Goal: Task Accomplishment & Management: Complete application form

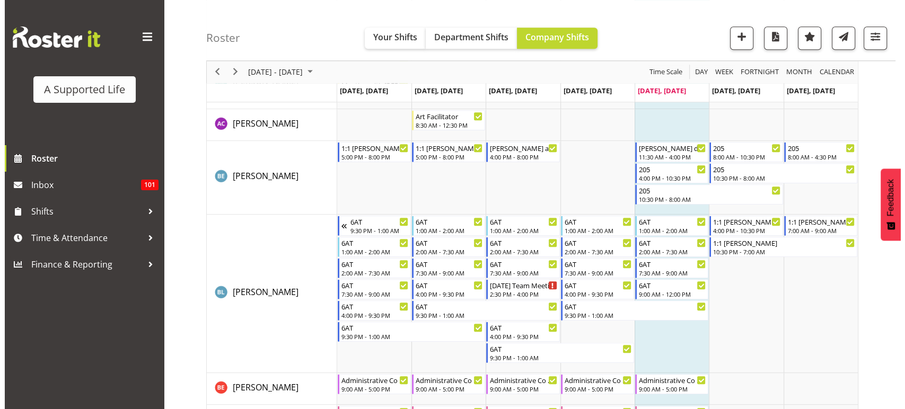
scroll to position [1090, 0]
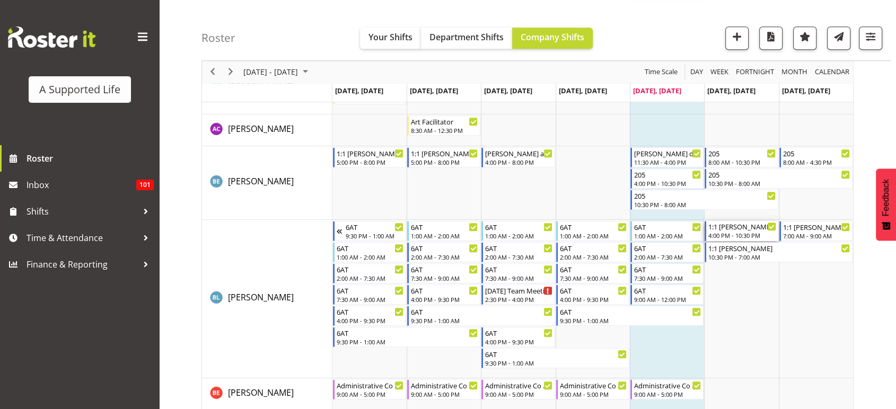
click at [734, 236] on div "4:00 PM - 10:30 PM" at bounding box center [741, 235] width 67 height 8
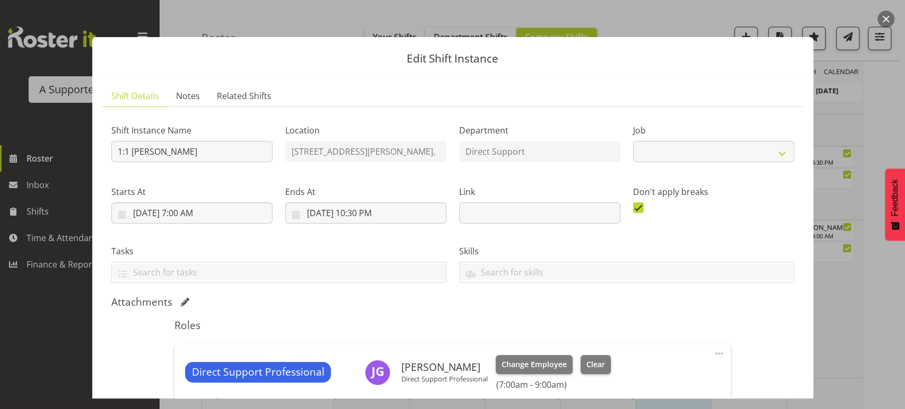
select select "4112"
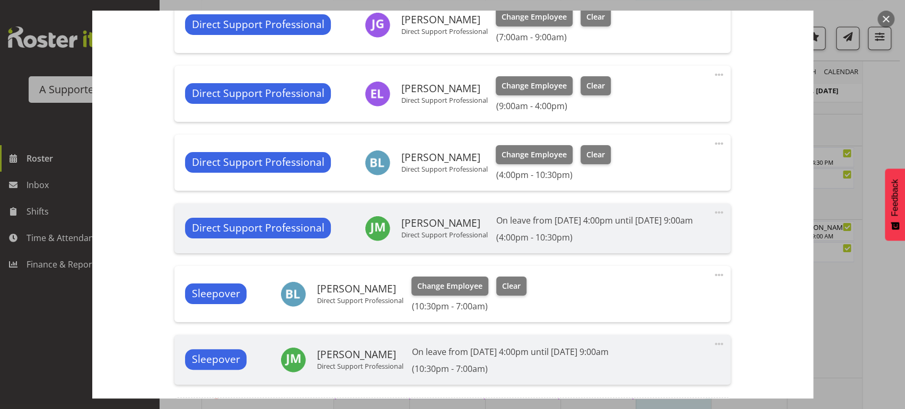
scroll to position [353, 0]
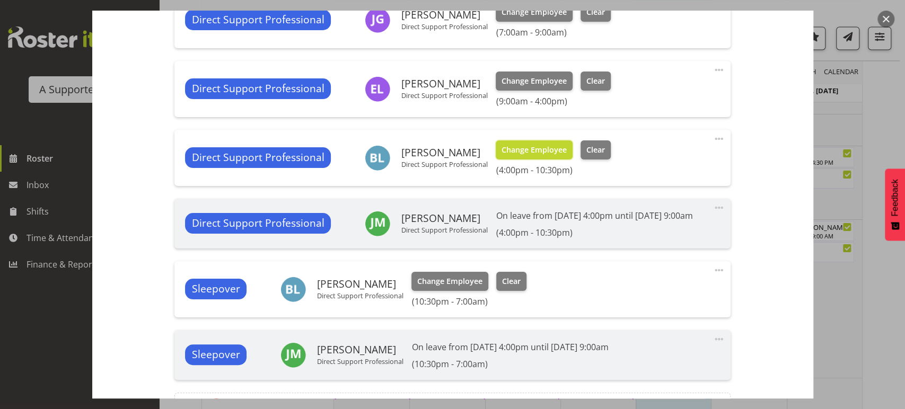
click at [531, 145] on span "Change Employee" at bounding box center [534, 150] width 65 height 12
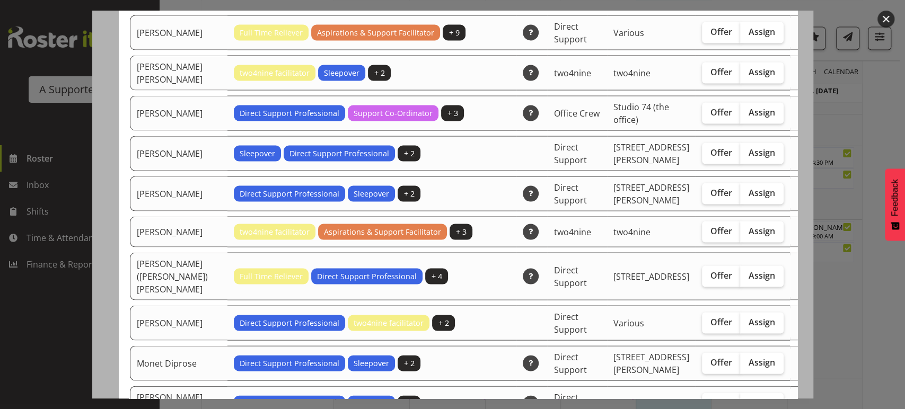
scroll to position [1522, 0]
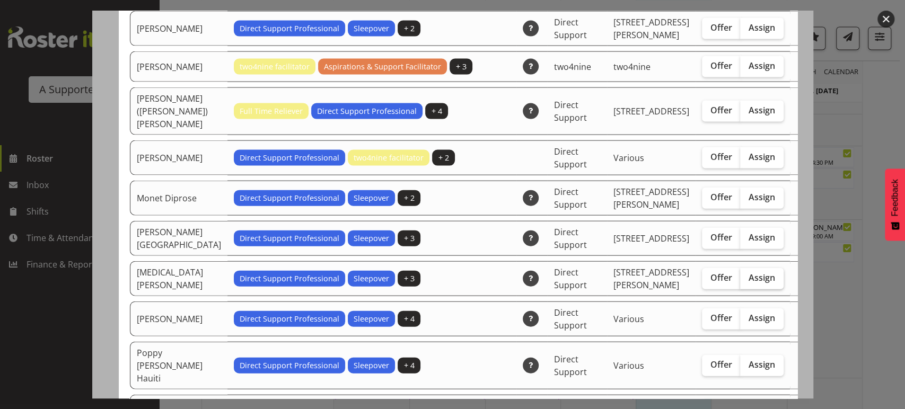
click at [749, 273] on span "Assign" at bounding box center [762, 278] width 27 height 11
click at [740, 275] on input "Assign" at bounding box center [743, 278] width 7 height 7
checkbox input "true"
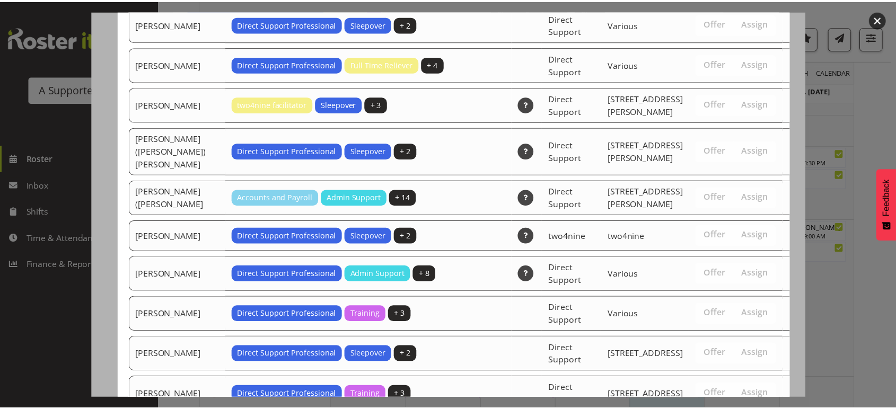
scroll to position [2354, 0]
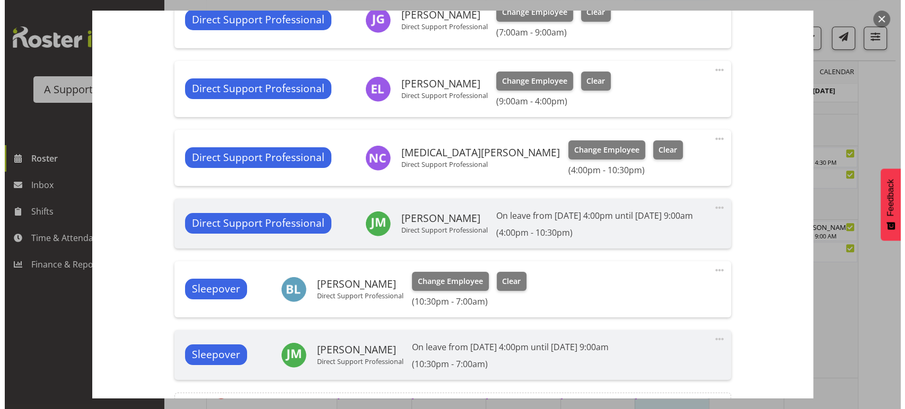
scroll to position [485, 0]
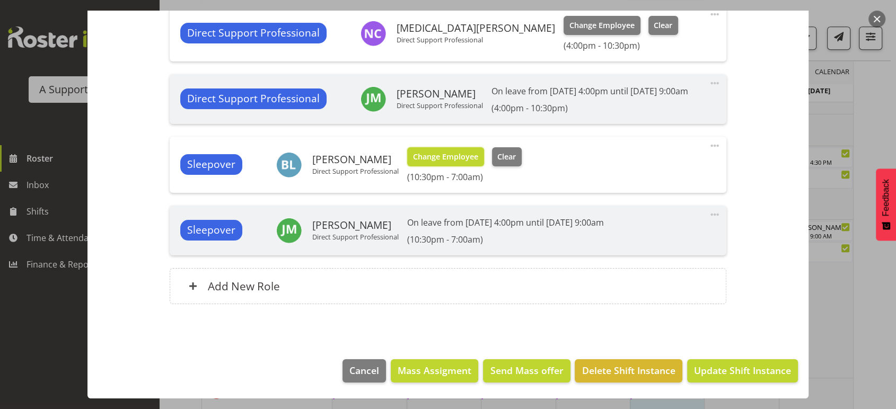
click at [451, 163] on span "Change Employee" at bounding box center [445, 157] width 65 height 12
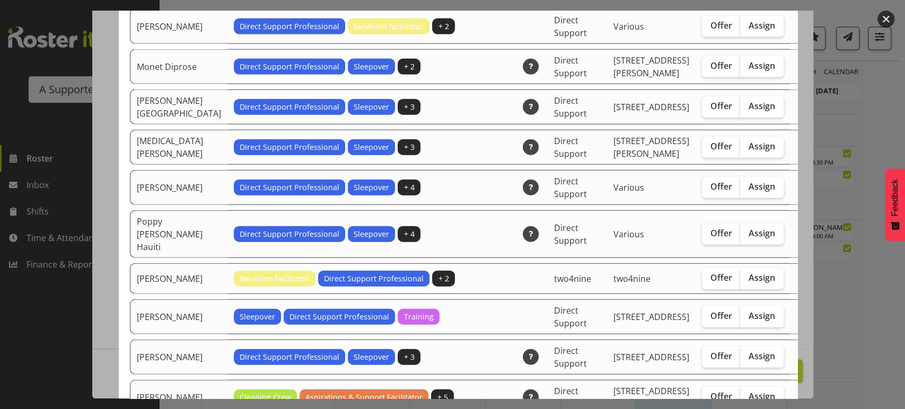
scroll to position [1614, 0]
click at [749, 141] on span "Assign" at bounding box center [762, 146] width 27 height 11
click at [740, 143] on input "Assign" at bounding box center [743, 146] width 7 height 7
checkbox input "true"
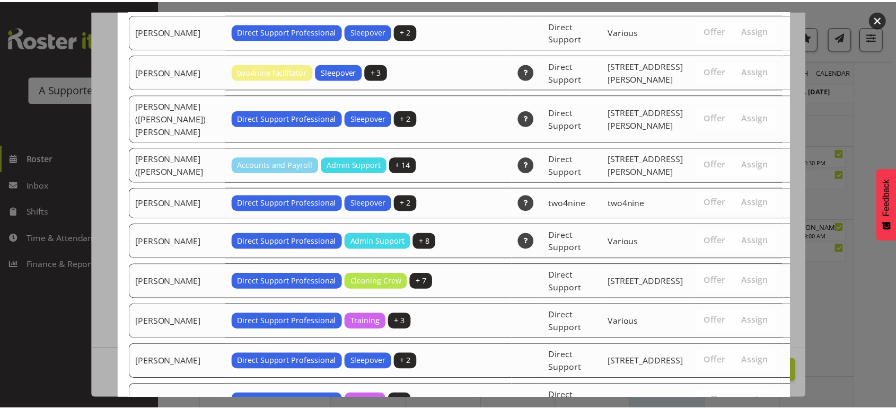
scroll to position [2354, 0]
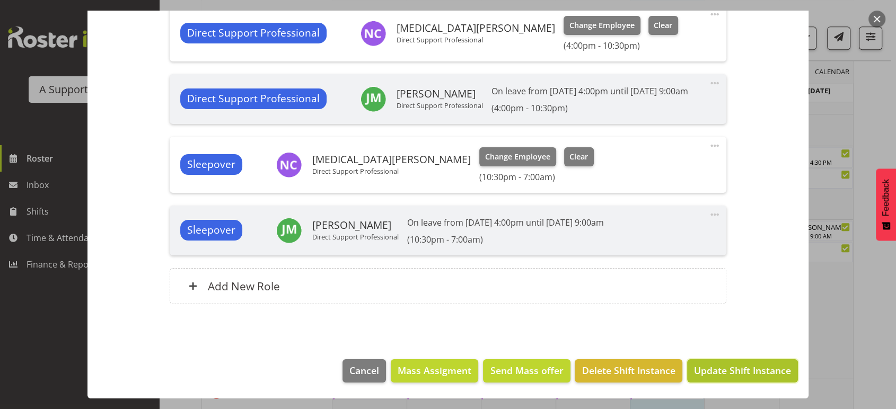
click at [746, 374] on span "Update Shift Instance" at bounding box center [742, 371] width 97 height 14
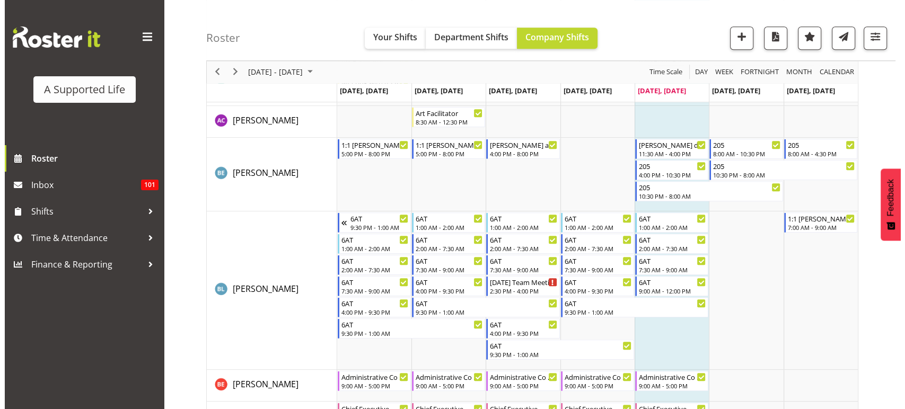
scroll to position [1092, 0]
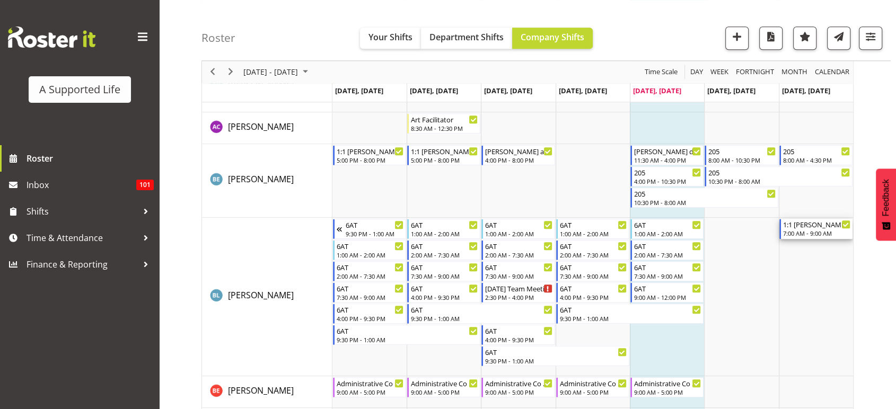
click at [809, 234] on div "7:00 AM - 9:00 AM" at bounding box center [816, 233] width 67 height 8
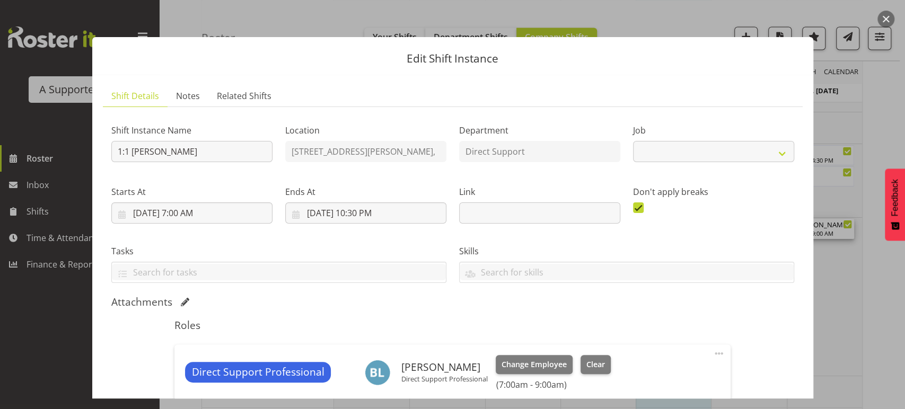
select select "4112"
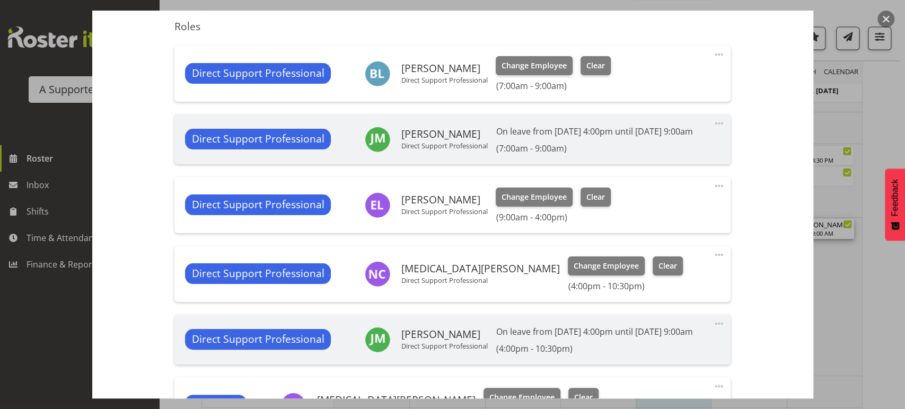
scroll to position [306, 0]
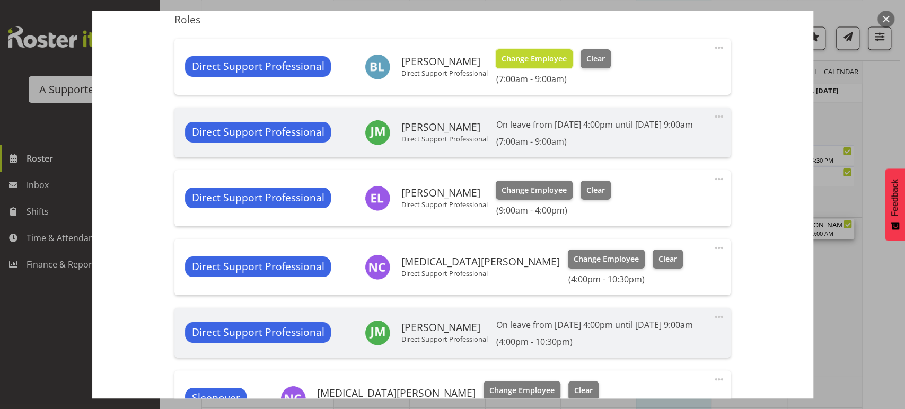
click at [556, 60] on span "Change Employee" at bounding box center [534, 59] width 65 height 12
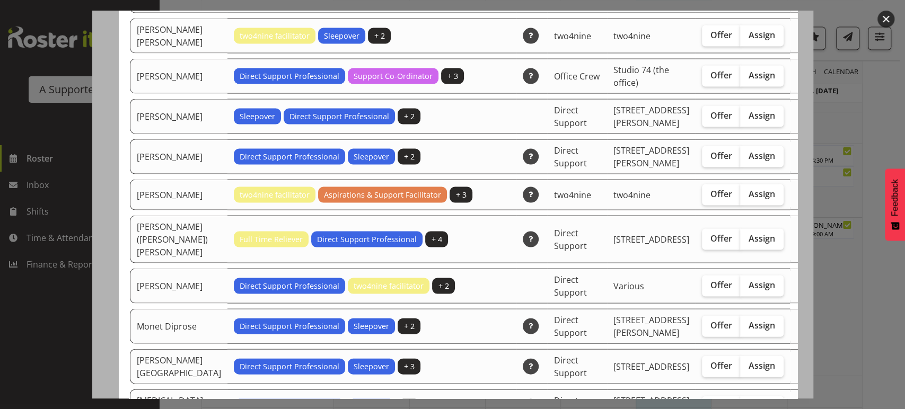
scroll to position [1397, 0]
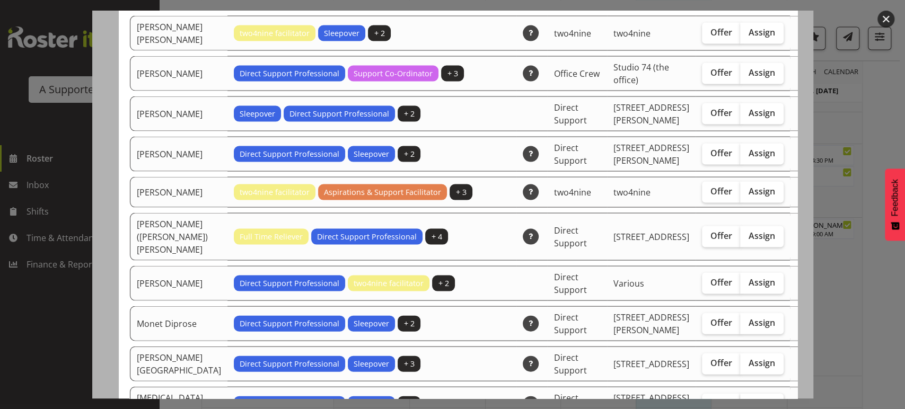
click at [742, 394] on label "Assign" at bounding box center [761, 404] width 43 height 21
click at [742, 400] on input "Assign" at bounding box center [743, 403] width 7 height 7
checkbox input "true"
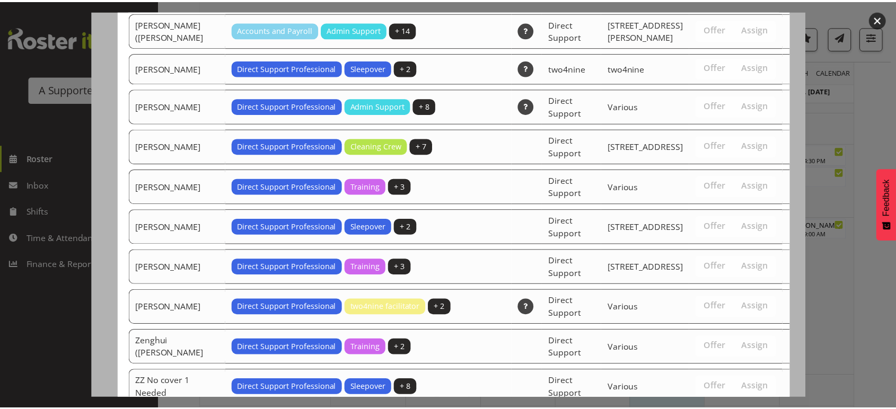
scroll to position [2394, 0]
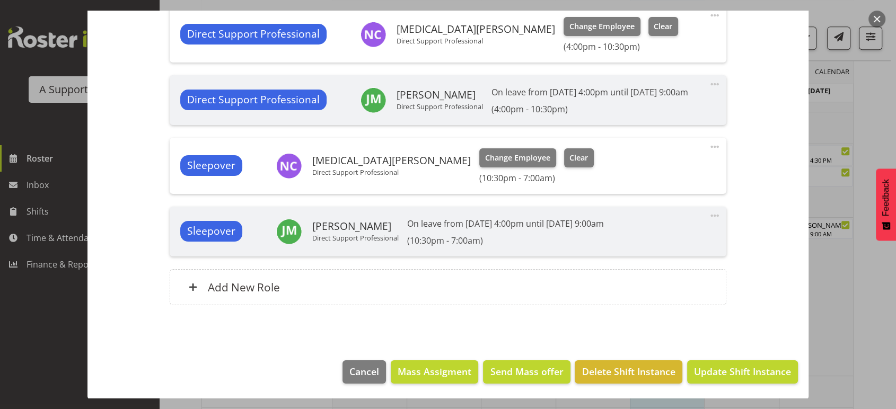
scroll to position [565, 0]
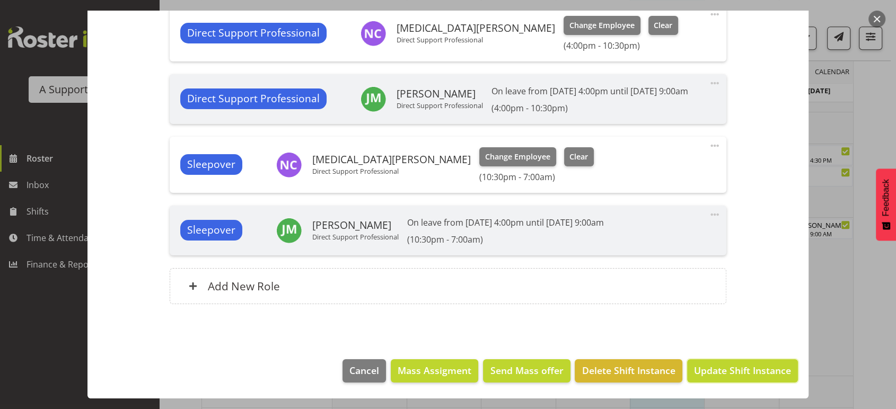
click at [741, 376] on span "Update Shift Instance" at bounding box center [742, 371] width 97 height 14
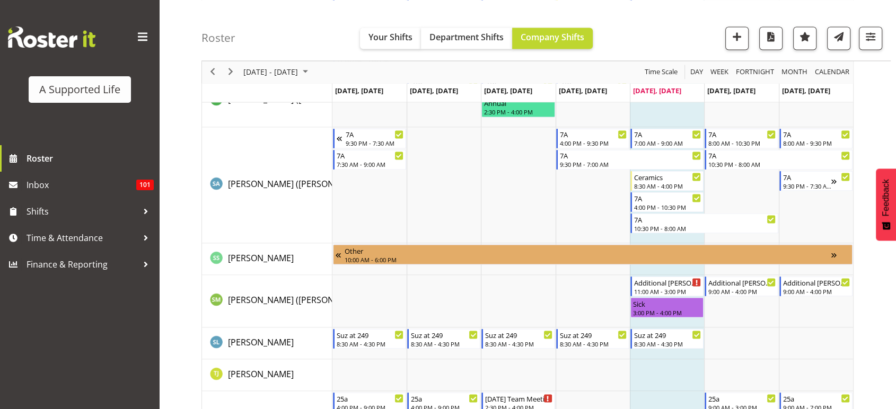
scroll to position [5875, 0]
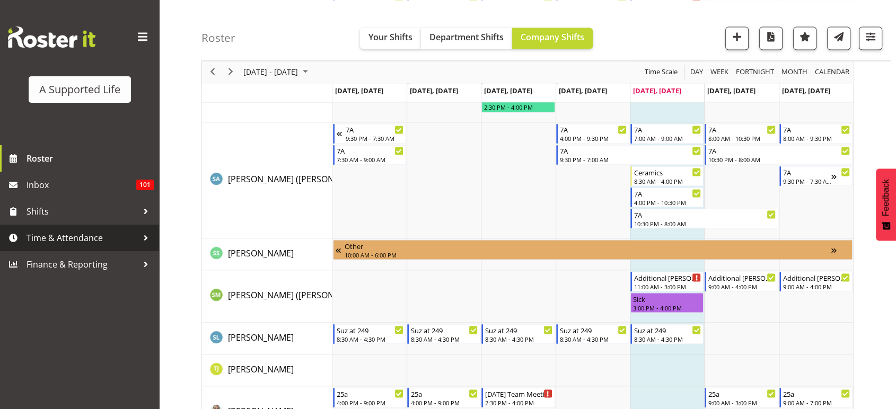
click at [47, 236] on span "Time & Attendance" at bounding box center [82, 238] width 111 height 16
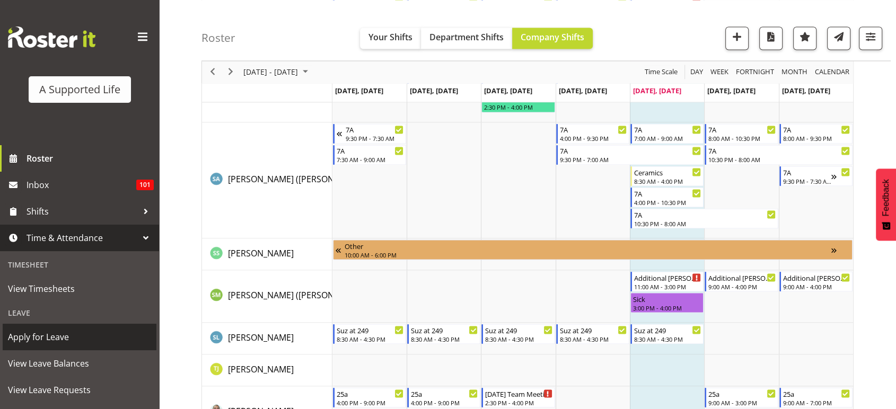
click at [72, 337] on span "Apply for Leave" at bounding box center [79, 337] width 143 height 16
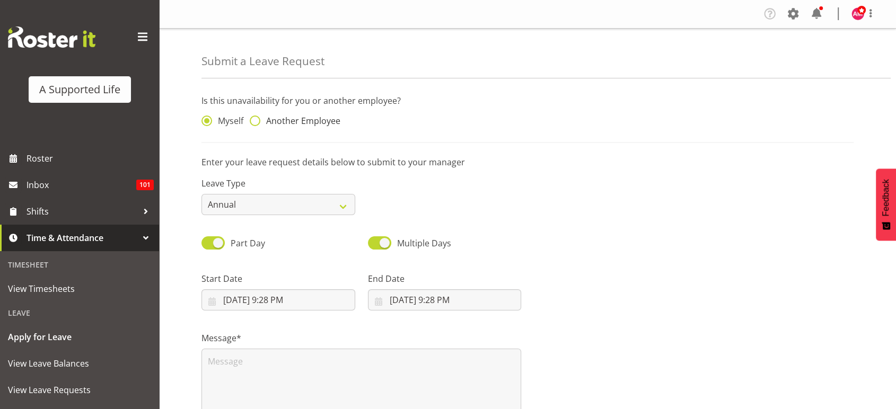
click at [317, 120] on span "Another Employee" at bounding box center [300, 121] width 80 height 11
click at [257, 120] on input "Another Employee" at bounding box center [253, 121] width 7 height 7
radio input "true"
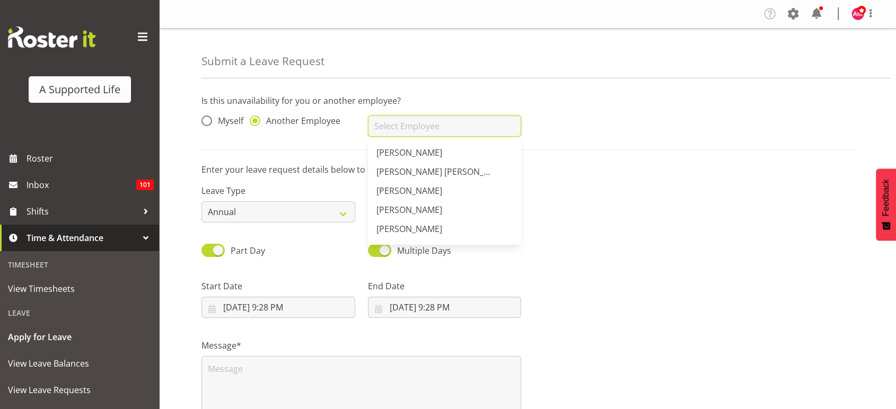
click at [400, 126] on input "text" at bounding box center [445, 126] width 154 height 21
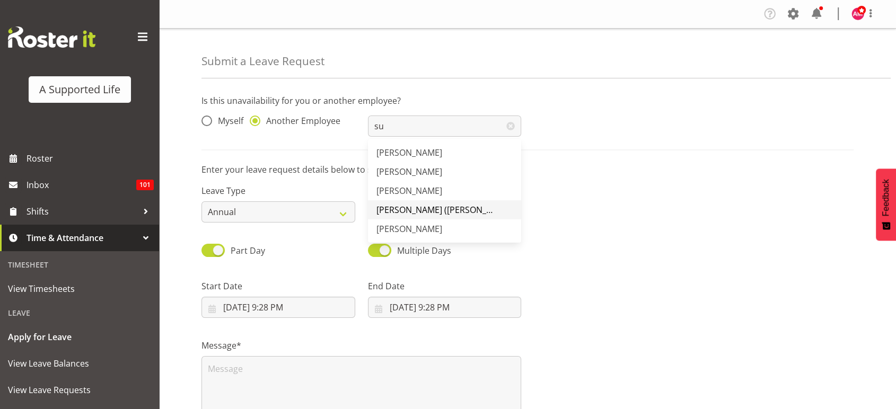
click at [427, 206] on span "[PERSON_NAME] ([PERSON_NAME]" at bounding box center [444, 210] width 136 height 12
type input "[PERSON_NAME] ([PERSON_NAME]"
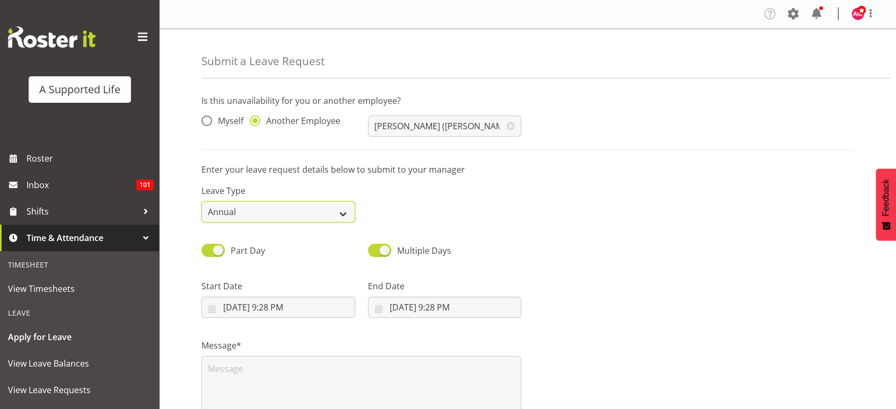
click at [326, 214] on select "Annual Sick Bereavement Domestic Violence Parental Jury Service Day In [GEOGRAP…" at bounding box center [278, 211] width 154 height 21
select select "Sick"
click at [201, 201] on select "Annual Sick Bereavement Domestic Violence Parental Jury Service Day In [GEOGRAP…" at bounding box center [278, 211] width 154 height 21
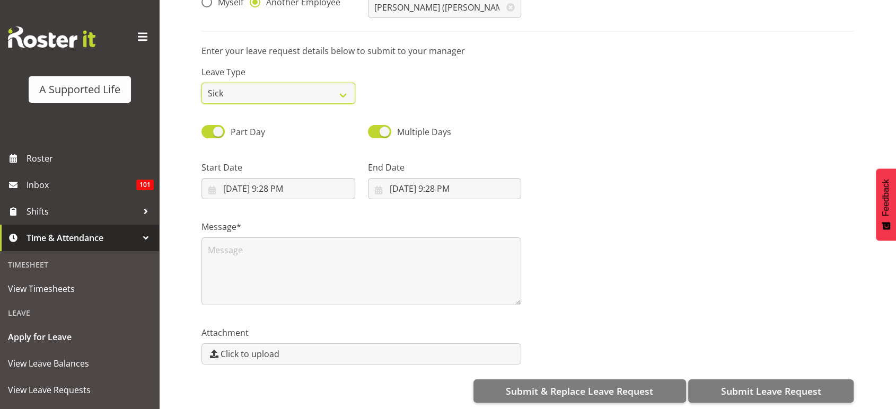
scroll to position [122, 0]
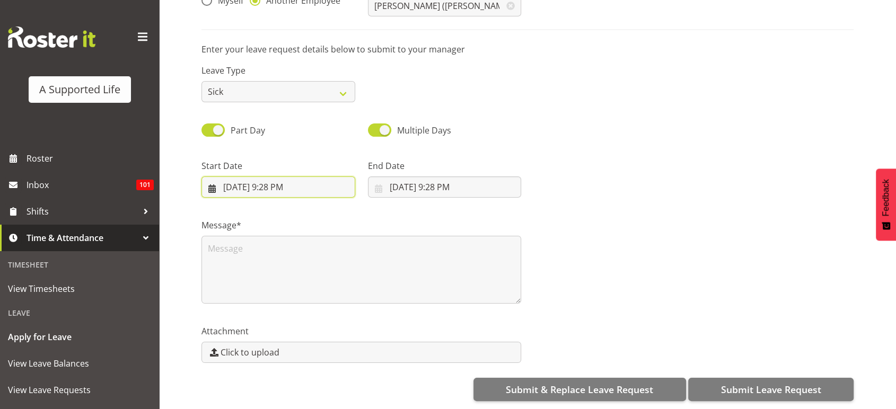
click at [284, 191] on input "8/15/2025, 9:28 PM" at bounding box center [278, 187] width 154 height 21
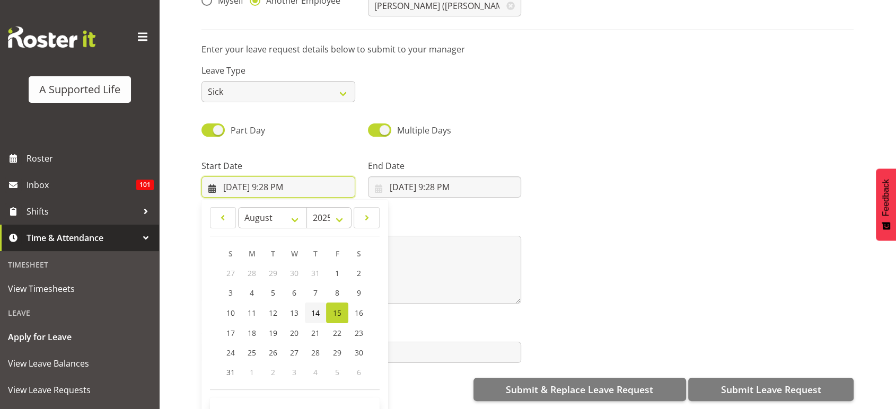
scroll to position [30, 0]
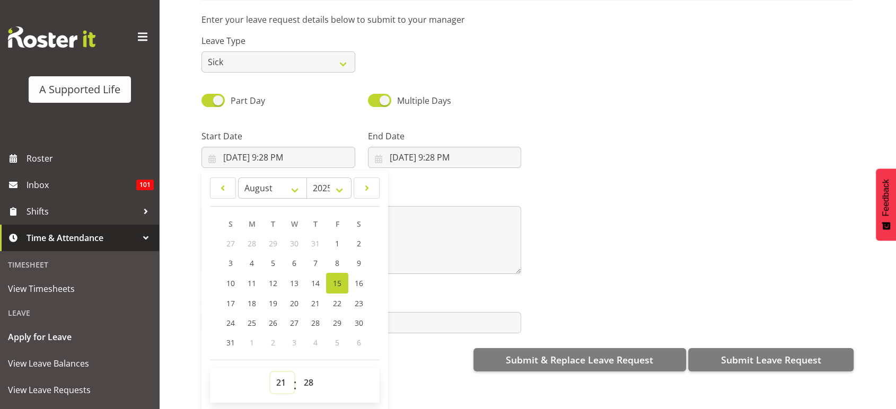
click at [282, 385] on select "00 01 02 03 04 05 06 07 08 09 10 11 12 13 14 15 16 17 18 19 20 21 22 23" at bounding box center [282, 382] width 24 height 21
select select "9"
click at [270, 372] on select "00 01 02 03 04 05 06 07 08 09 10 11 12 13 14 15 16 17 18 19 20 21 22 23" at bounding box center [282, 382] width 24 height 21
type input "8/15/2025, 9:28 AM"
click at [314, 387] on select "00 01 02 03 04 05 06 07 08 09 10 11 12 13 14 15 16 17 18 19 20 21 22 23 24 25 2…" at bounding box center [310, 382] width 24 height 21
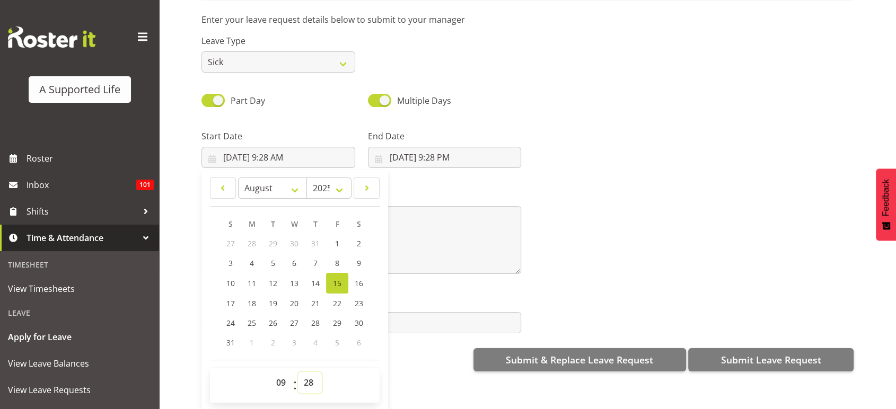
select select "0"
click at [298, 372] on select "00 01 02 03 04 05 06 07 08 09 10 11 12 13 14 15 16 17 18 19 20 21 22 23 24 25 2…" at bounding box center [310, 382] width 24 height 21
type input "8/15/2025, 9:00 AM"
click at [409, 142] on div "End Date 8/15/2025, 9:28 PM January February March April May June July August S…" at bounding box center [445, 149] width 154 height 38
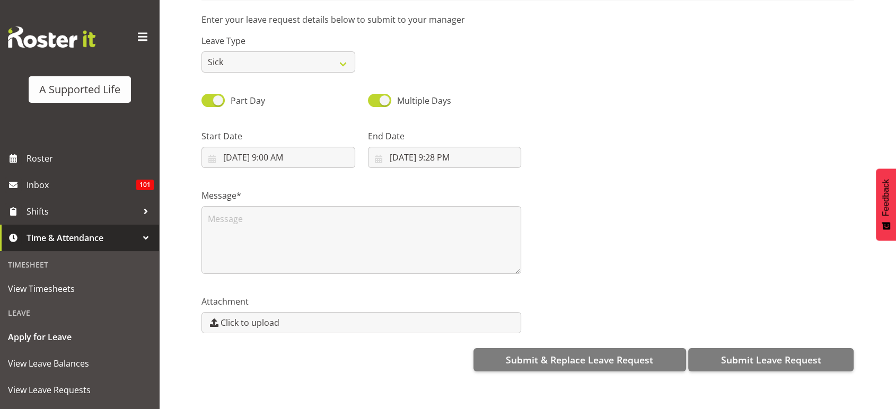
scroll to position [0, 0]
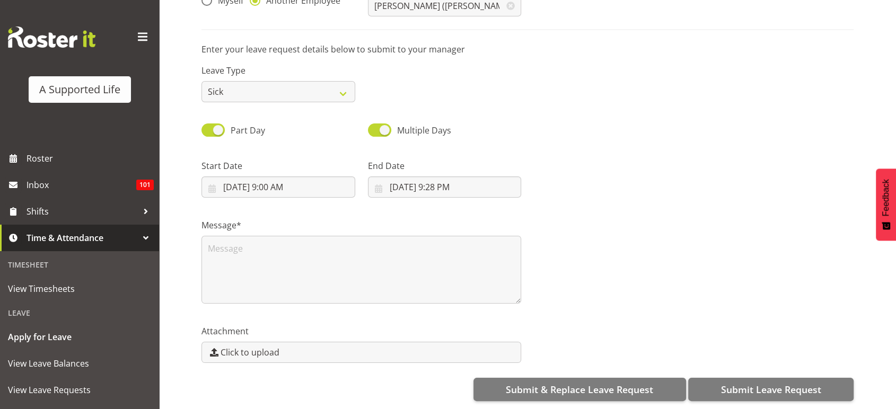
click at [424, 160] on label "End Date" at bounding box center [445, 166] width 154 height 13
click at [427, 177] on input "8/15/2025, 9:28 PM" at bounding box center [445, 187] width 154 height 21
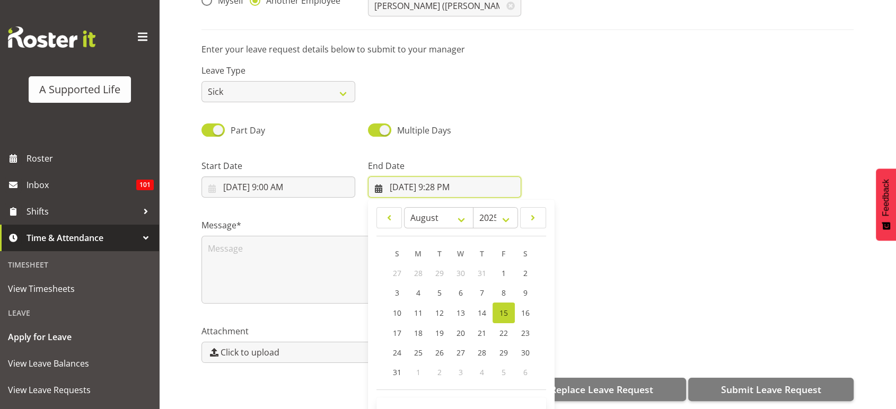
scroll to position [30, 0]
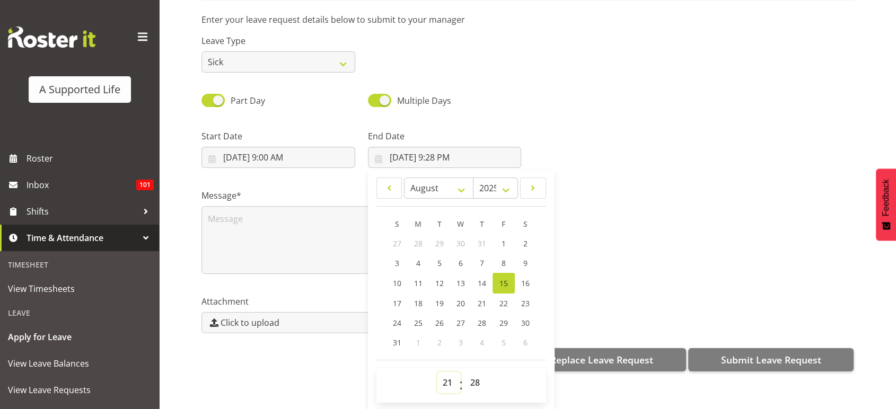
click at [441, 372] on select "00 01 02 03 04 05 06 07 08 09 10 11 12 13 14 15 16 17 18 19 20 21 22 23" at bounding box center [449, 382] width 24 height 21
select select "16"
click at [437, 372] on select "00 01 02 03 04 05 06 07 08 09 10 11 12 13 14 15 16 17 18 19 20 21 22 23" at bounding box center [449, 382] width 24 height 21
type input "8/15/2025, 4:28 PM"
click at [475, 372] on select "00 01 02 03 04 05 06 07 08 09 10 11 12 13 14 15 16 17 18 19 20 21 22 23 24 25 2…" at bounding box center [476, 382] width 24 height 21
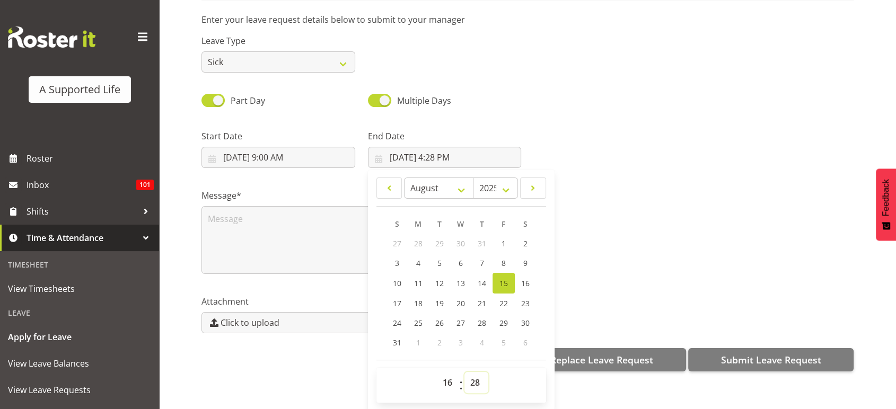
select select "0"
click at [464, 372] on select "00 01 02 03 04 05 06 07 08 09 10 11 12 13 14 15 16 17 18 19 20 21 22 23 24 25 2…" at bounding box center [476, 382] width 24 height 21
type input "8/15/2025, 4:00 PM"
click at [586, 143] on div at bounding box center [694, 144] width 332 height 59
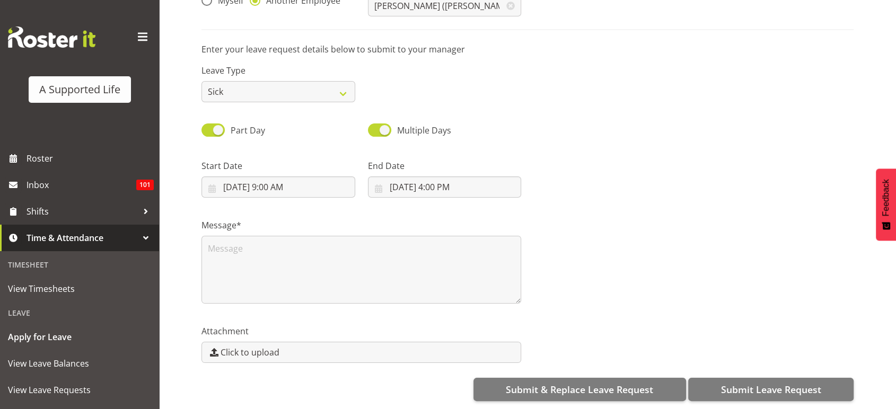
scroll to position [0, 0]
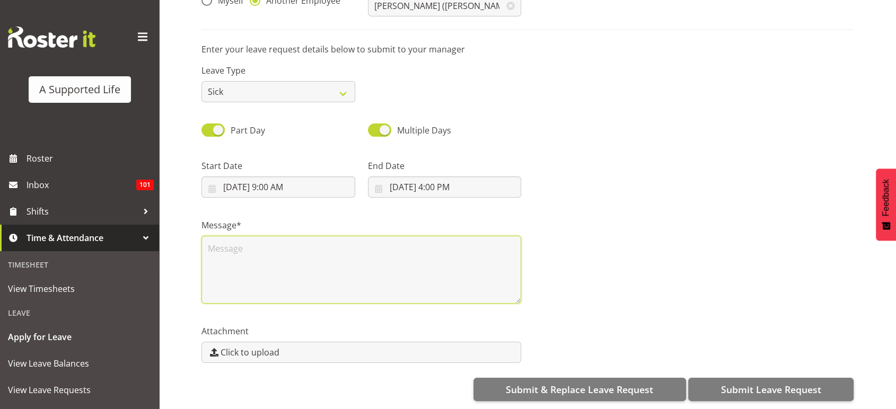
click at [448, 273] on textarea at bounding box center [361, 270] width 320 height 68
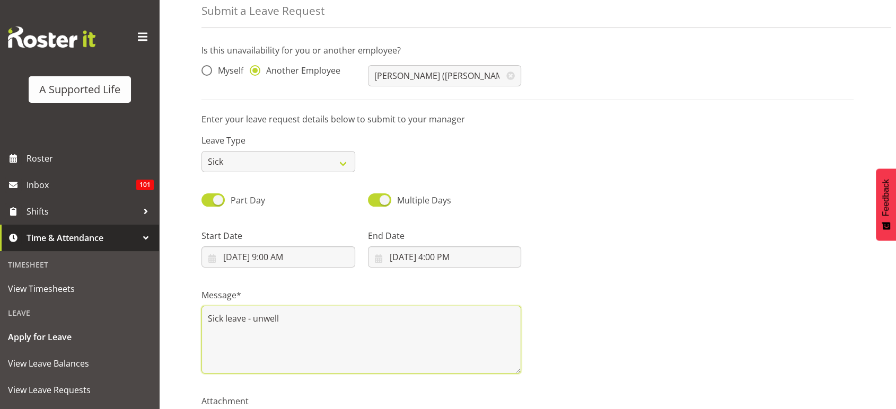
scroll to position [129, 0]
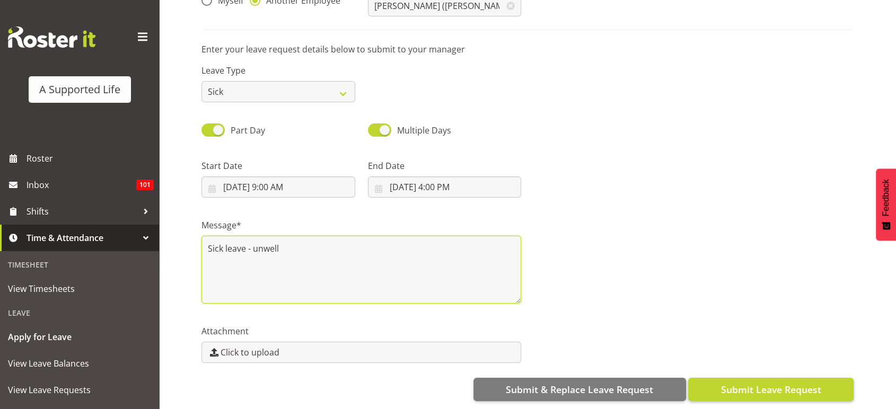
type textarea "Sick leave - unwell"
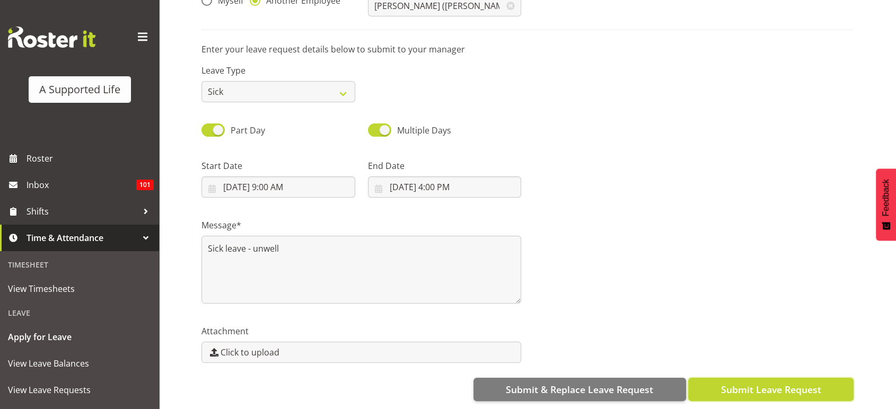
click at [751, 385] on span "Submit Leave Request" at bounding box center [771, 390] width 100 height 14
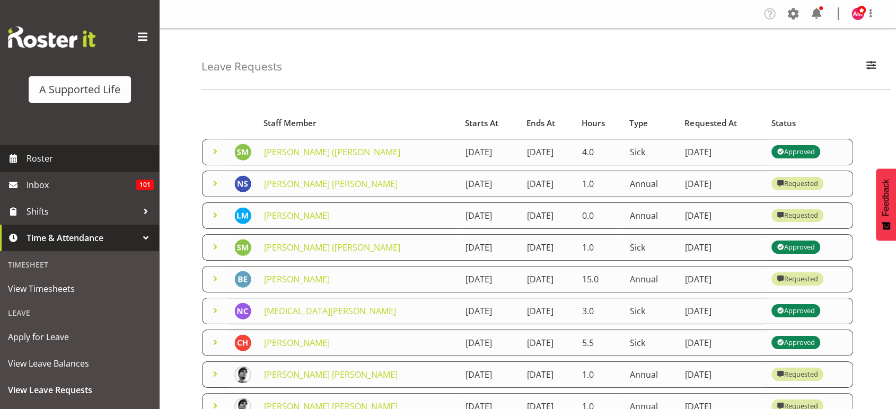
click at [117, 156] on span "Roster" at bounding box center [90, 159] width 127 height 16
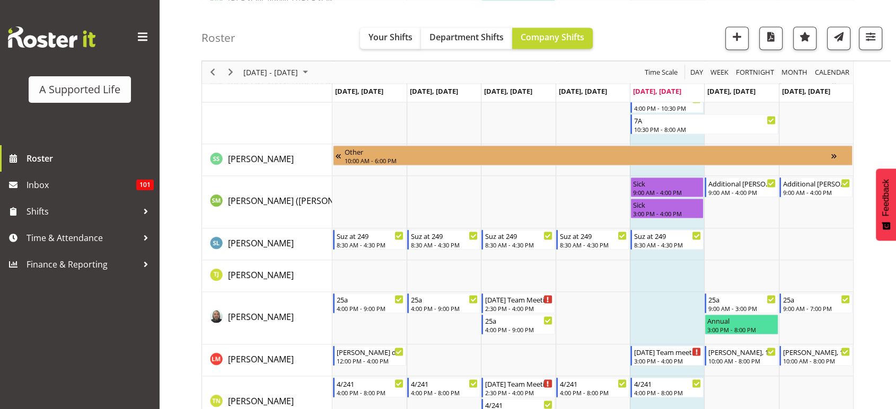
scroll to position [5992, 0]
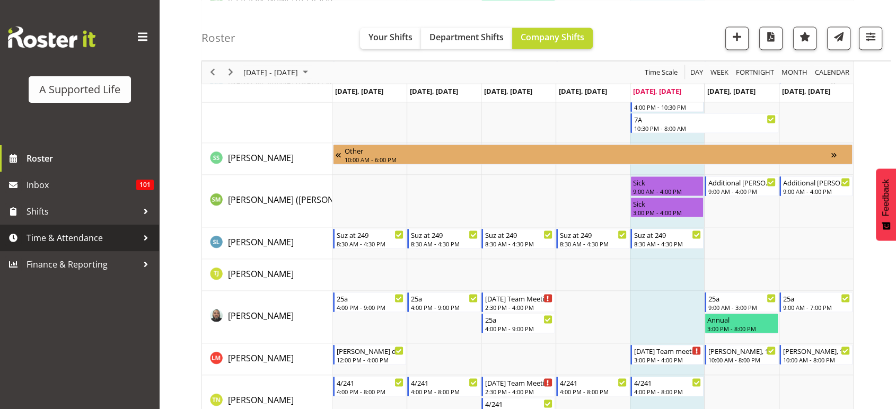
click at [109, 238] on span "Time & Attendance" at bounding box center [82, 238] width 111 height 16
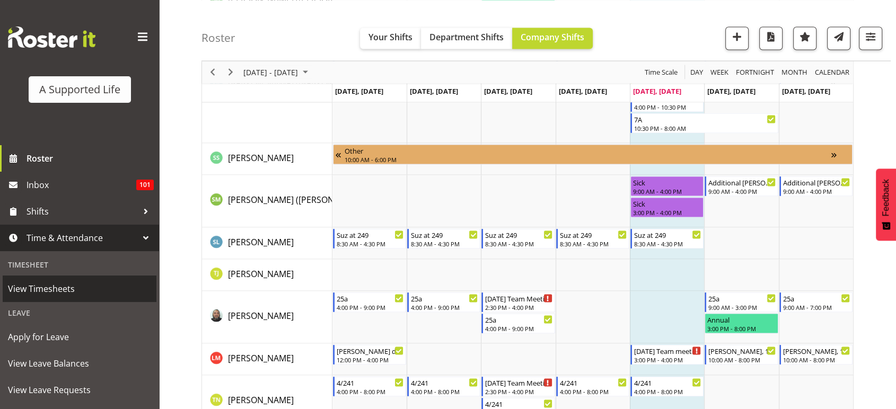
click at [107, 289] on span "View Timesheets" at bounding box center [79, 289] width 143 height 16
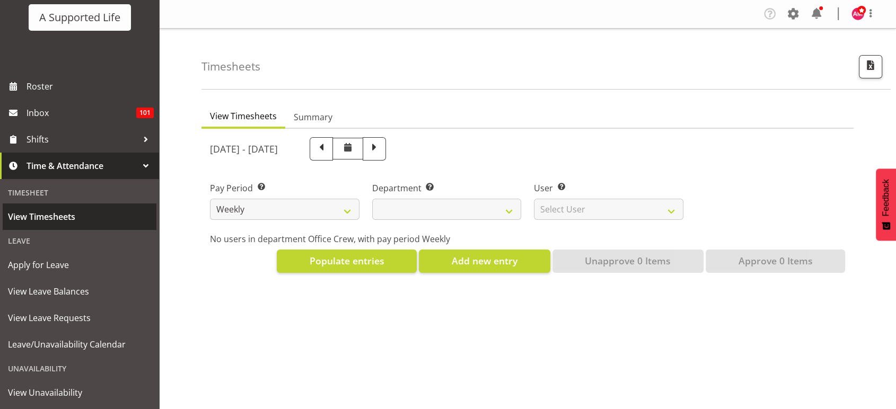
select select
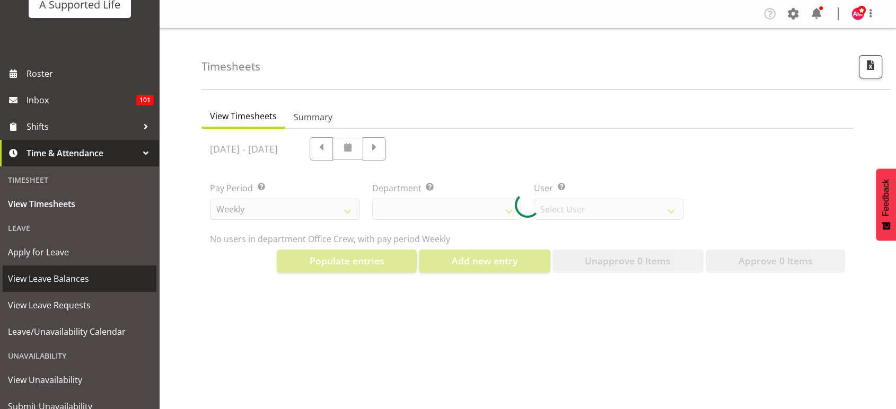
scroll to position [98, 0]
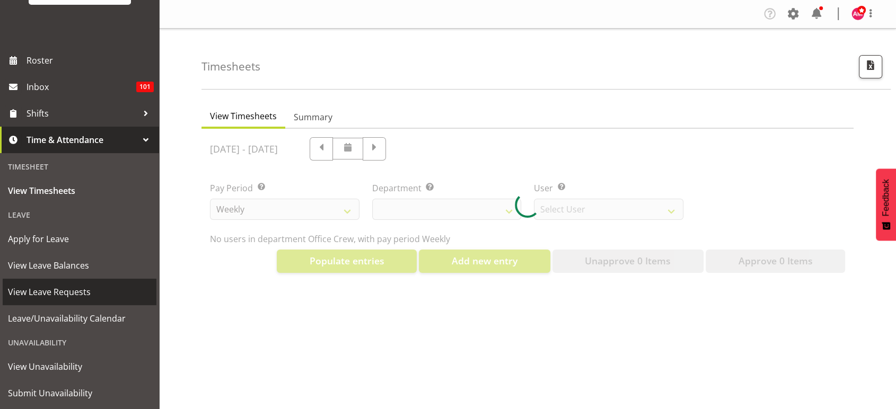
click at [92, 288] on span "View Leave Requests" at bounding box center [79, 292] width 143 height 16
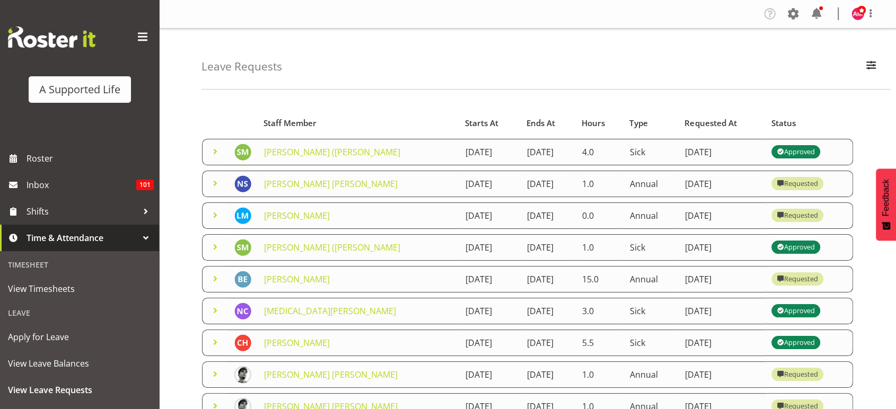
click at [217, 151] on span at bounding box center [215, 151] width 13 height 13
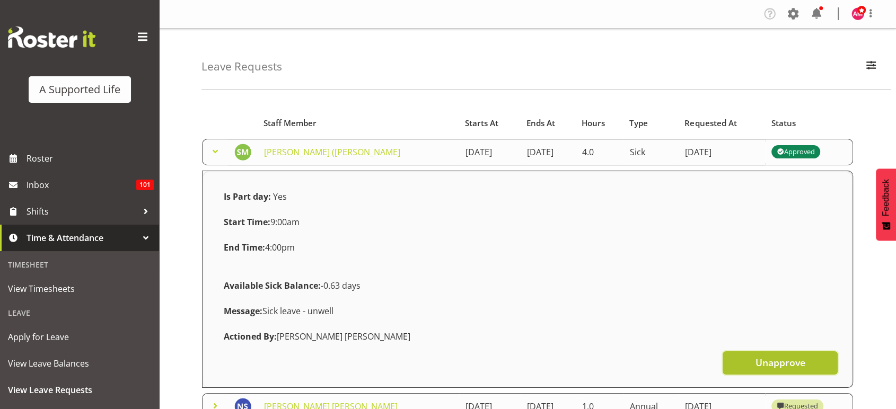
click at [784, 369] on span "Unapprove" at bounding box center [780, 363] width 50 height 14
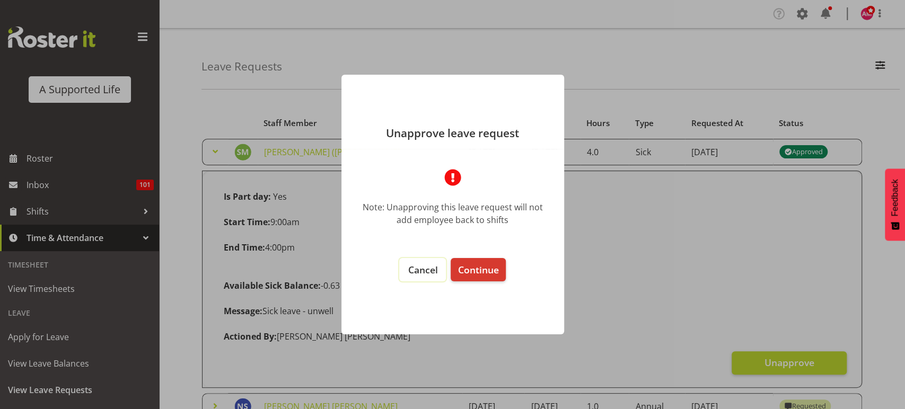
click at [433, 278] on button "Cancel" at bounding box center [422, 269] width 47 height 23
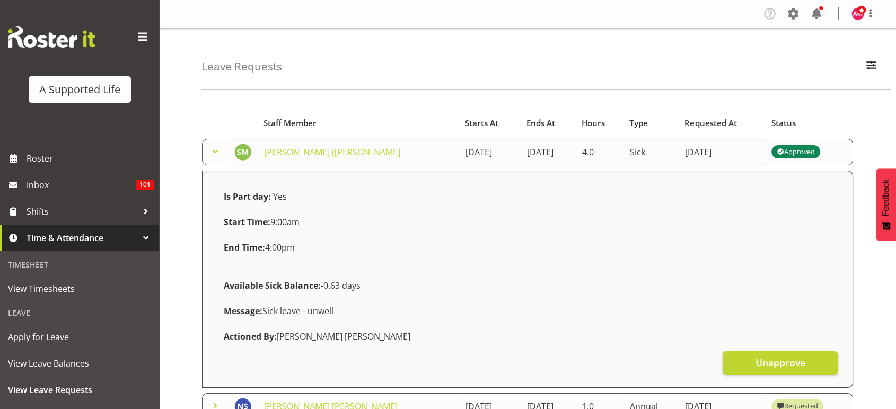
click at [803, 150] on div "Approved" at bounding box center [796, 152] width 38 height 13
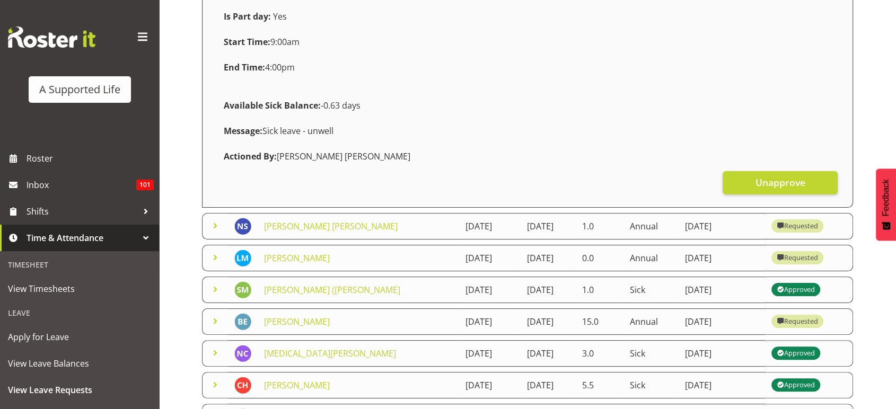
scroll to position [110, 0]
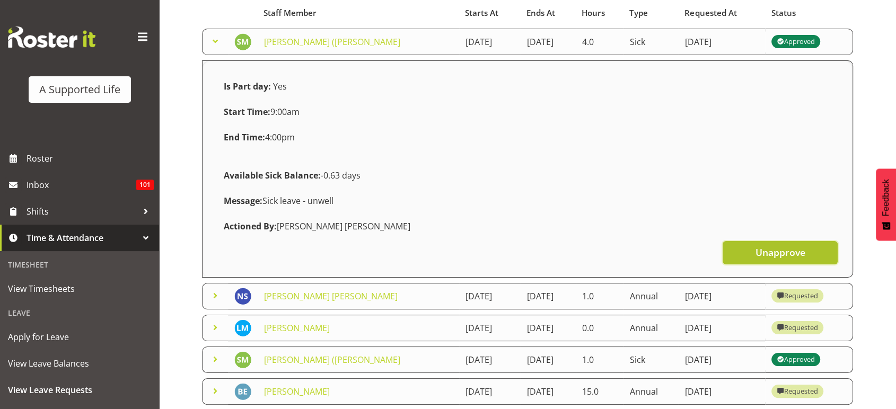
click at [787, 251] on span "Unapprove" at bounding box center [780, 252] width 50 height 14
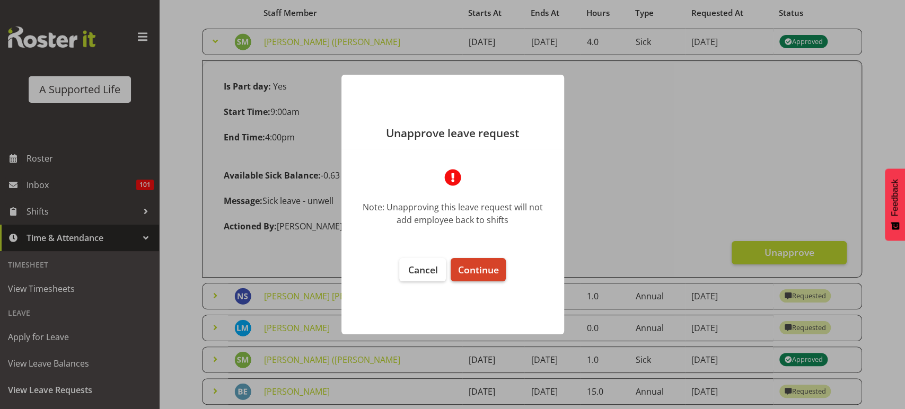
click at [497, 268] on span "Continue" at bounding box center [478, 270] width 41 height 13
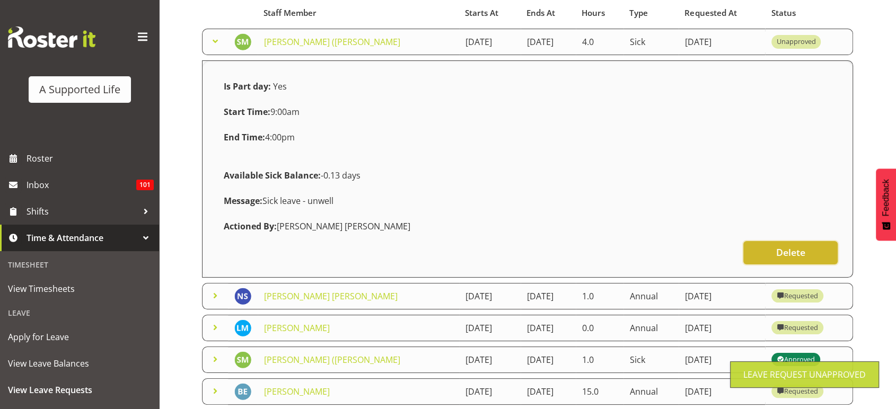
click at [777, 255] on span "Delete" at bounding box center [790, 252] width 29 height 14
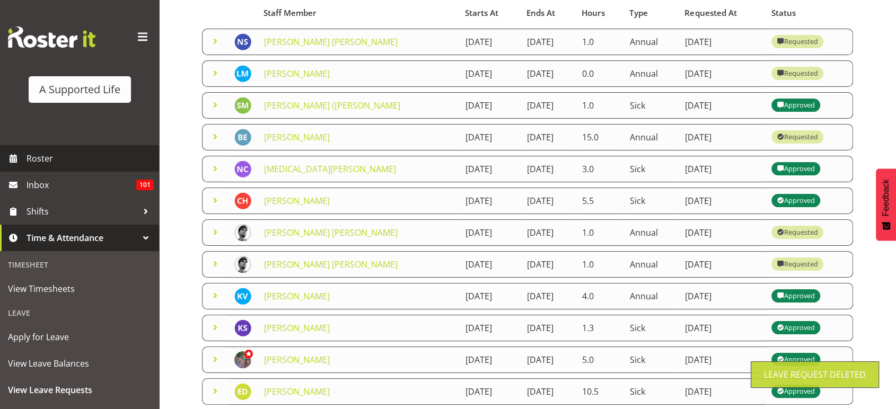
click at [84, 146] on link "Roster" at bounding box center [79, 158] width 159 height 27
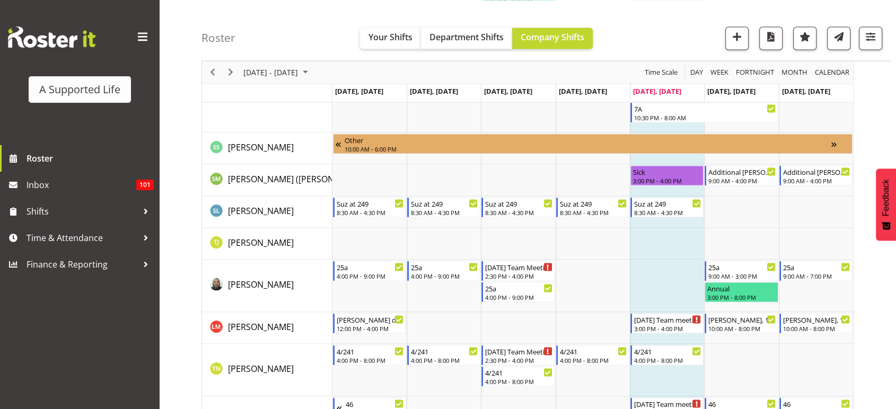
scroll to position [6002, 0]
click at [98, 235] on span "Time & Attendance" at bounding box center [82, 238] width 111 height 16
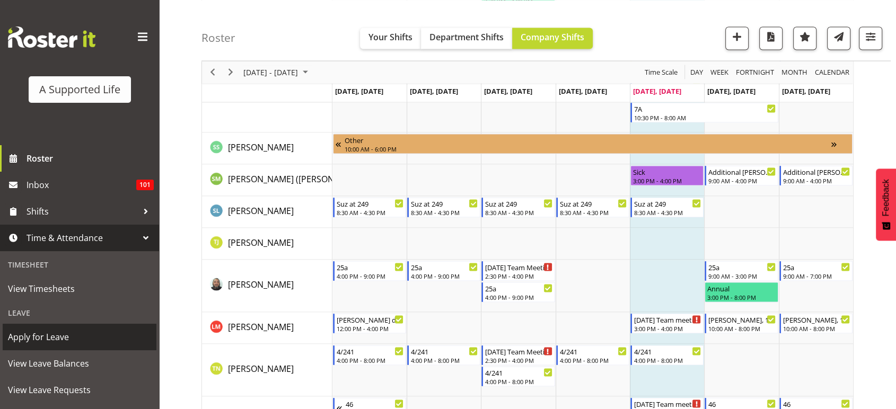
click at [76, 328] on link "Apply for Leave" at bounding box center [80, 337] width 154 height 27
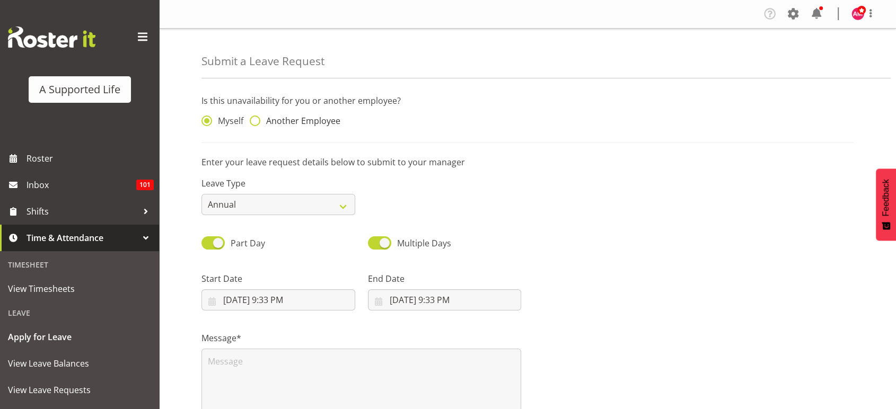
click at [311, 120] on span "Another Employee" at bounding box center [300, 121] width 80 height 11
click at [257, 120] on input "Another Employee" at bounding box center [253, 121] width 7 height 7
radio input "true"
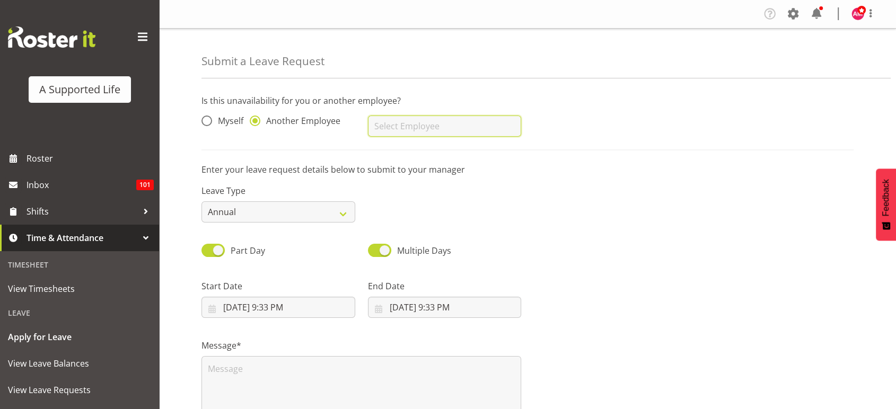
click at [438, 121] on input "text" at bounding box center [445, 126] width 154 height 21
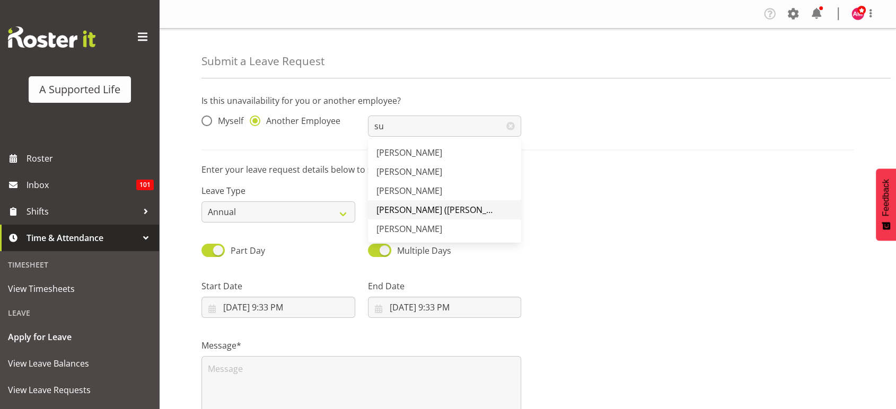
click at [425, 215] on span "[PERSON_NAME] ([PERSON_NAME]" at bounding box center [444, 210] width 136 height 12
type input "[PERSON_NAME] ([PERSON_NAME]"
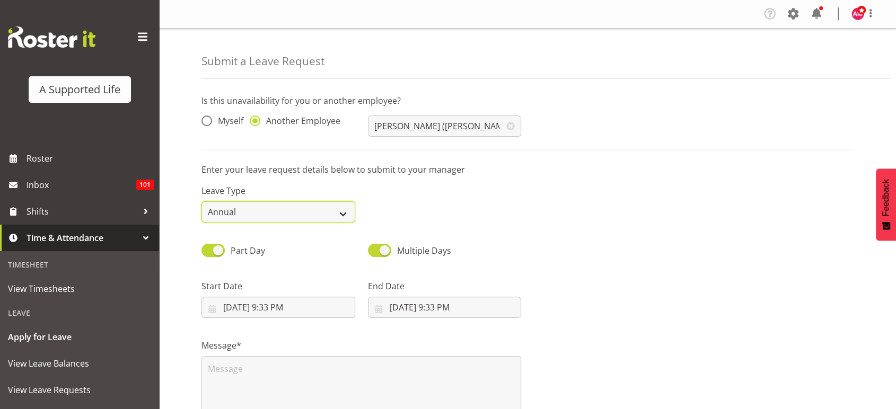
click at [298, 215] on select "Annual Sick Bereavement Domestic Violence Parental Jury Service Day In Lieu Oth…" at bounding box center [278, 211] width 154 height 21
click at [201, 201] on select "Annual Sick Bereavement Domestic Violence Parental Jury Service Day In Lieu Oth…" at bounding box center [278, 211] width 154 height 21
select select "Sick"
click at [484, 241] on div "Multiple Days" at bounding box center [445, 247] width 166 height 36
click at [252, 312] on input "8/15/2025, 9:33 PM" at bounding box center [278, 307] width 154 height 21
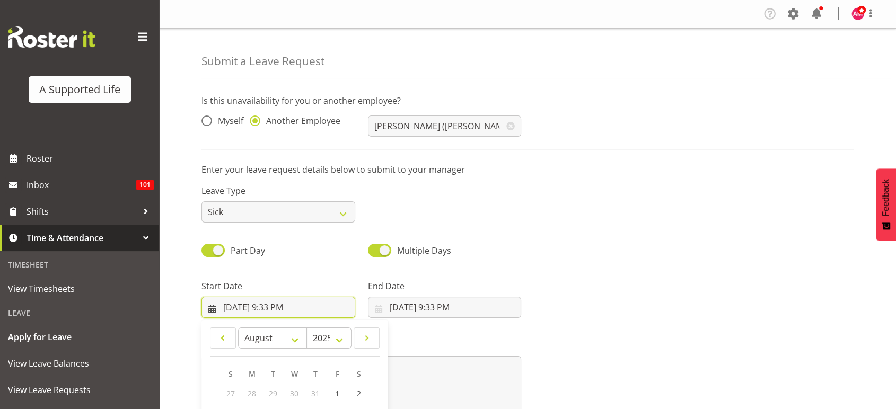
scroll to position [30, 0]
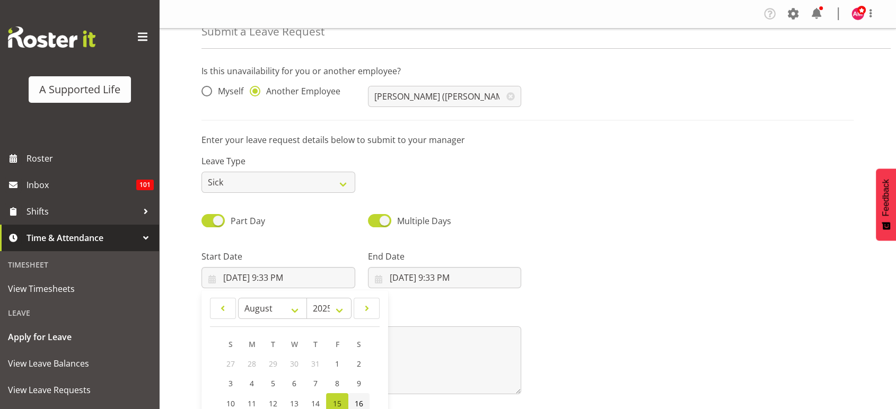
click at [360, 401] on span "16" at bounding box center [359, 404] width 8 height 10
type input "8/16/2025, 9:33 PM"
click at [429, 271] on input "8/15/2025, 9:33 PM" at bounding box center [445, 277] width 154 height 21
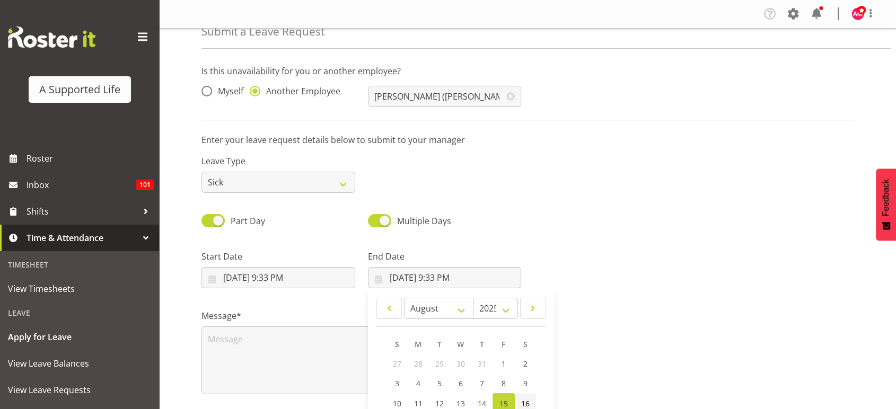
click at [529, 396] on link "16" at bounding box center [525, 403] width 21 height 21
type input "8/16/2025, 9:33 PM"
click at [273, 273] on input "8/16/2025, 9:33 PM" at bounding box center [278, 277] width 154 height 21
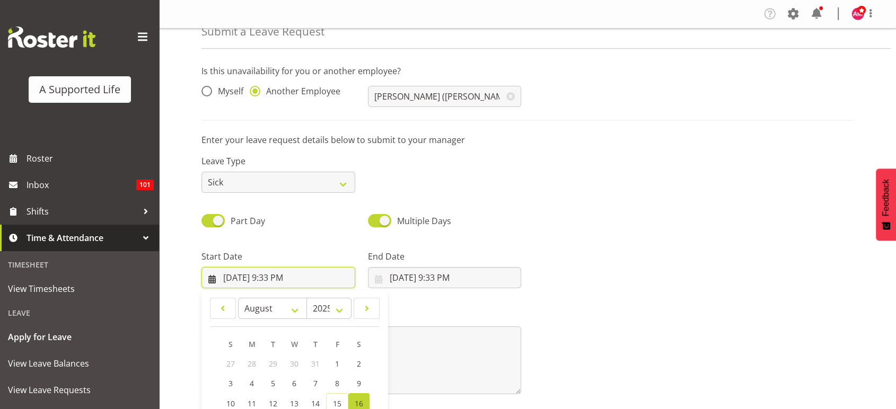
scroll to position [129, 0]
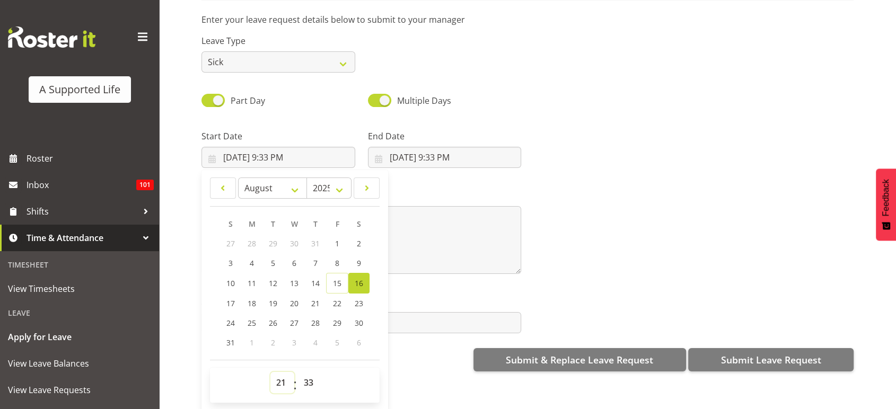
click at [284, 381] on select "00 01 02 03 04 05 06 07 08 09 10 11 12 13 14 15 16 17 18 19 20 21 22 23" at bounding box center [282, 382] width 24 height 21
select select "9"
click at [270, 372] on select "00 01 02 03 04 05 06 07 08 09 10 11 12 13 14 15 16 17 18 19 20 21 22 23" at bounding box center [282, 382] width 24 height 21
type input "8/16/2025, 9:33 AM"
click at [309, 372] on select "00 01 02 03 04 05 06 07 08 09 10 11 12 13 14 15 16 17 18 19 20 21 22 23 24 25 2…" at bounding box center [310, 382] width 24 height 21
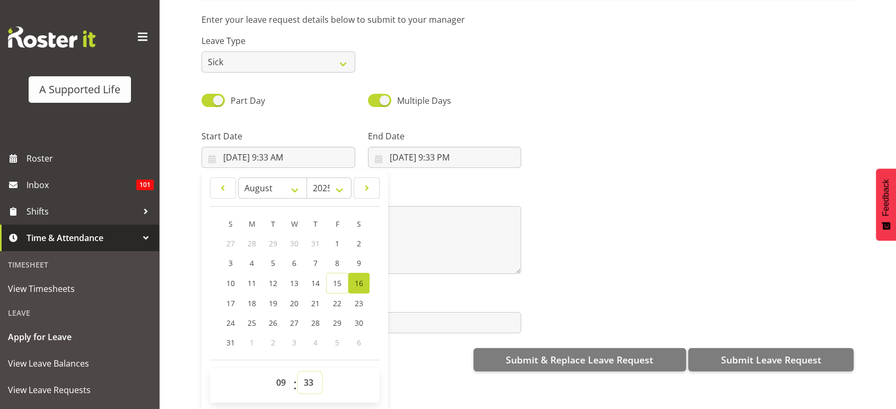
select select "0"
click at [298, 372] on select "00 01 02 03 04 05 06 07 08 09 10 11 12 13 14 15 16 17 18 19 20 21 22 23 24 25 2…" at bounding box center [310, 382] width 24 height 21
type input "8/16/2025, 9:00 AM"
click at [443, 150] on input "8/16/2025, 9:33 PM" at bounding box center [445, 157] width 154 height 21
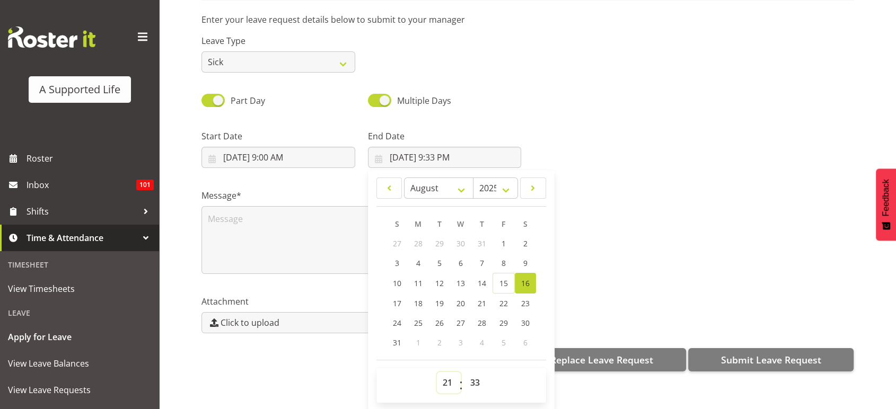
click at [448, 372] on select "00 01 02 03 04 05 06 07 08 09 10 11 12 13 14 15 16 17 18 19 20 21 22 23" at bounding box center [449, 382] width 24 height 21
select select "16"
click at [437, 372] on select "00 01 02 03 04 05 06 07 08 09 10 11 12 13 14 15 16 17 18 19 20 21 22 23" at bounding box center [449, 382] width 24 height 21
type input "8/16/2025, 4:33 PM"
click at [476, 372] on select "00 01 02 03 04 05 06 07 08 09 10 11 12 13 14 15 16 17 18 19 20 21 22 23 24 25 2…" at bounding box center [476, 382] width 24 height 21
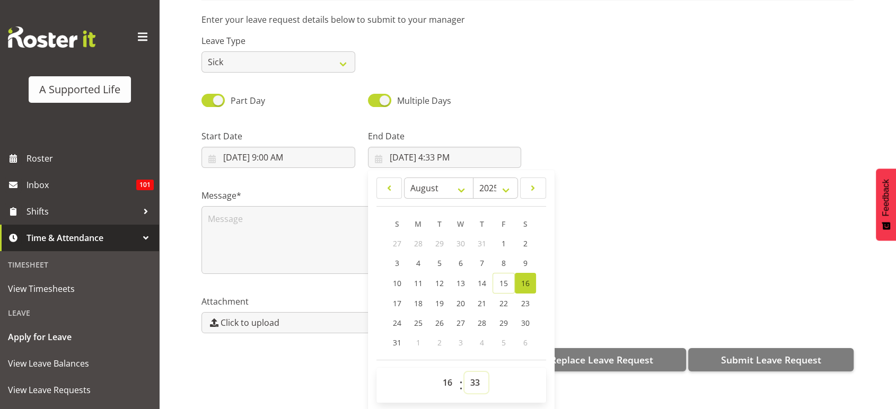
select select "0"
click at [464, 372] on select "00 01 02 03 04 05 06 07 08 09 10 11 12 13 14 15 16 17 18 19 20 21 22 23 24 25 2…" at bounding box center [476, 382] width 24 height 21
type input "8/16/2025, 4:00 PM"
click at [535, 126] on div at bounding box center [694, 144] width 332 height 59
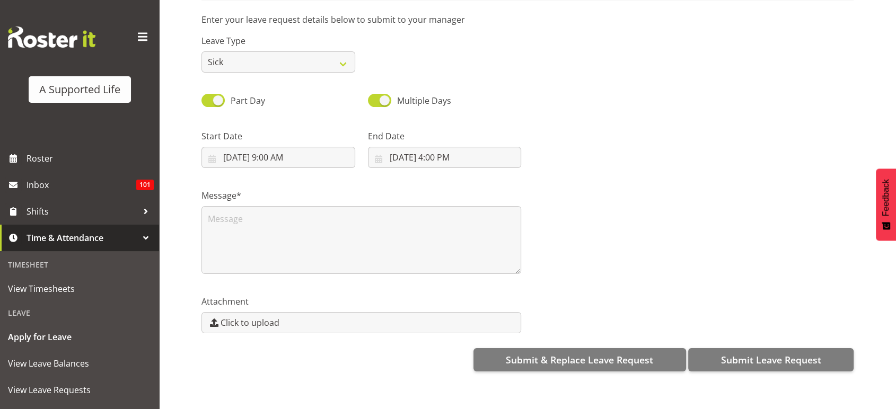
scroll to position [0, 0]
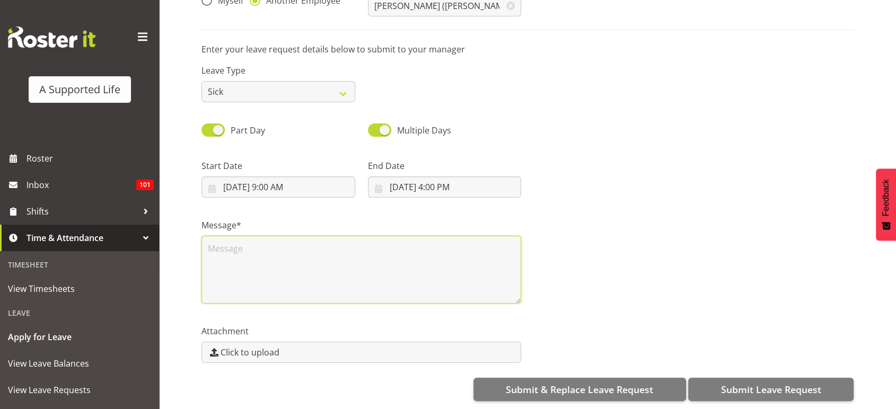
click at [421, 239] on textarea at bounding box center [361, 270] width 320 height 68
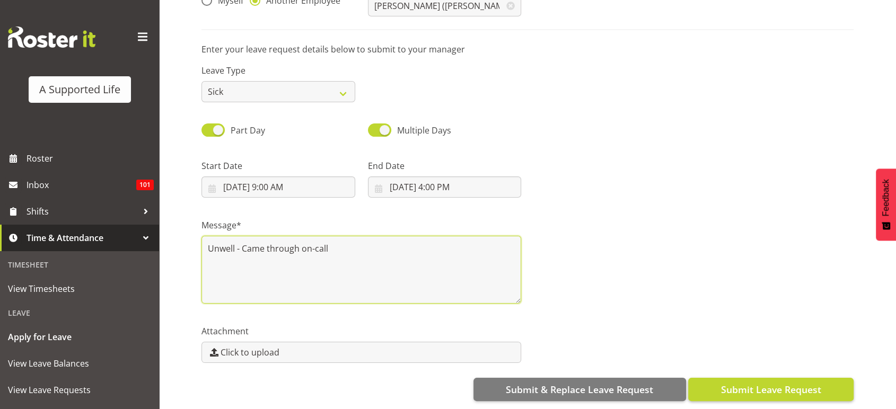
type textarea "Unwell - Came through on-call"
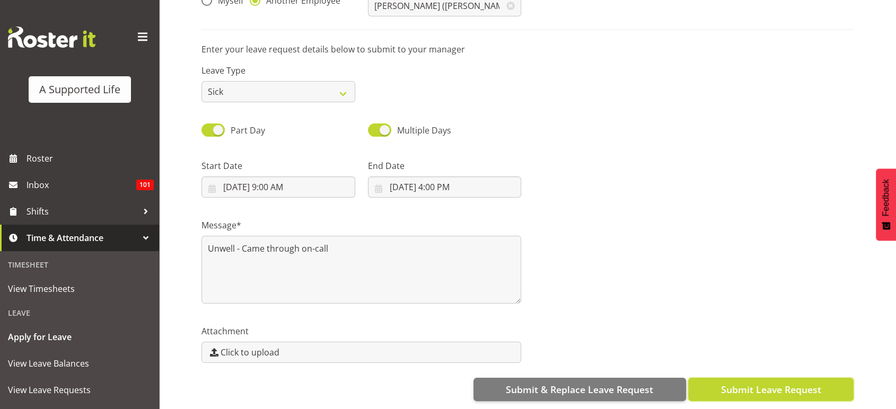
click at [731, 383] on span "Submit Leave Request" at bounding box center [771, 390] width 100 height 14
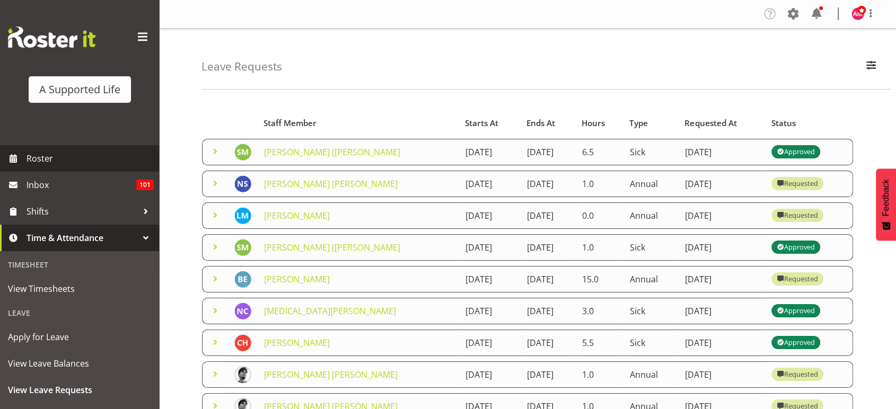
click at [71, 154] on span "Roster" at bounding box center [90, 159] width 127 height 16
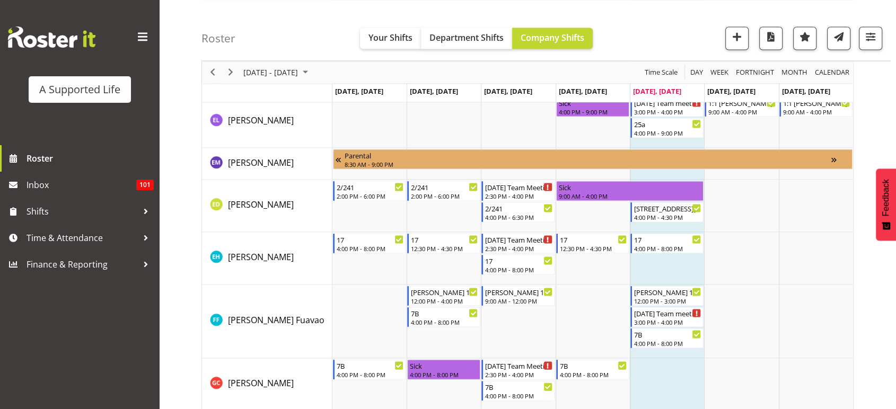
scroll to position [2166, 0]
